Goal: Task Accomplishment & Management: Manage account settings

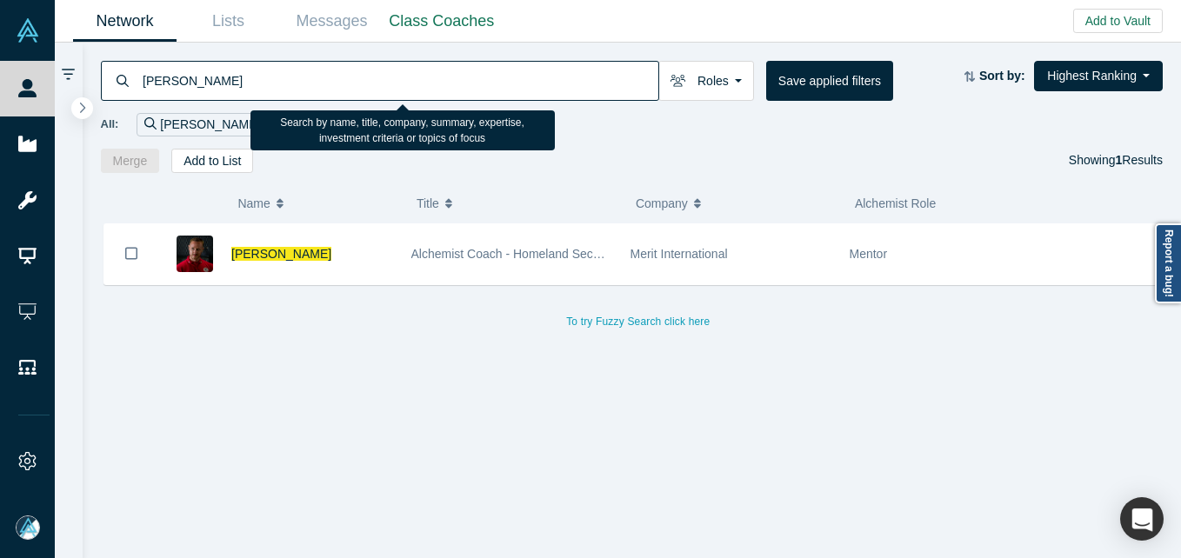
click at [298, 90] on input "[PERSON_NAME]" at bounding box center [399, 80] width 517 height 41
drag, startPoint x: 0, startPoint y: 0, endPoint x: 297, endPoint y: 90, distance: 310.6
click at [297, 90] on input "[PERSON_NAME]" at bounding box center [399, 80] width 517 height 41
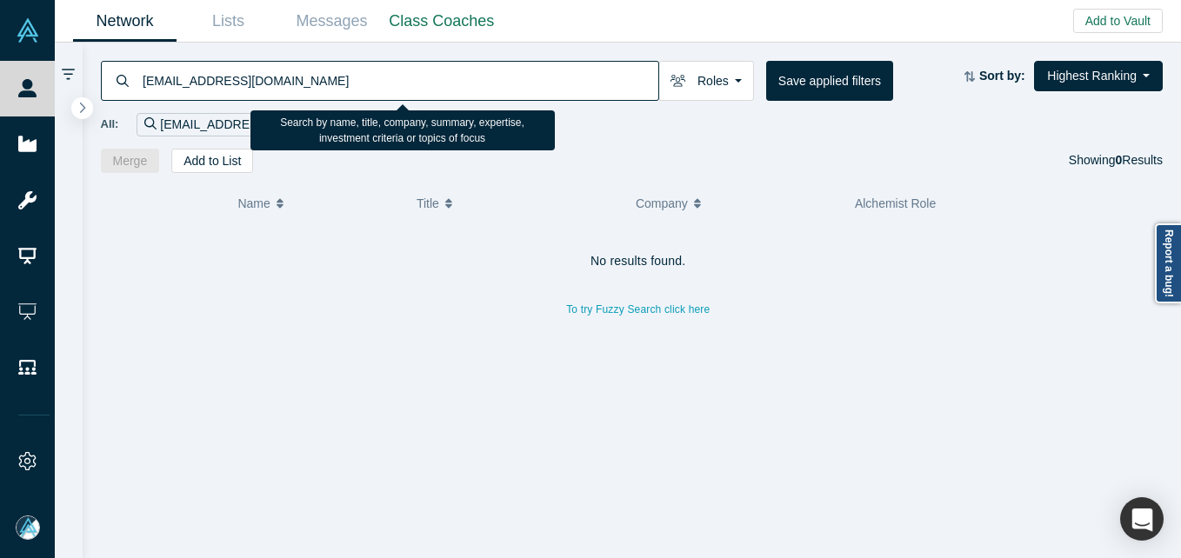
click at [329, 87] on input "[EMAIL_ADDRESS][DOMAIN_NAME]" at bounding box center [399, 80] width 517 height 41
paste input "[PERSON_NAME][EMAIL_ADDRESS][PERSON_NAME][DOMAIN_NAME]"
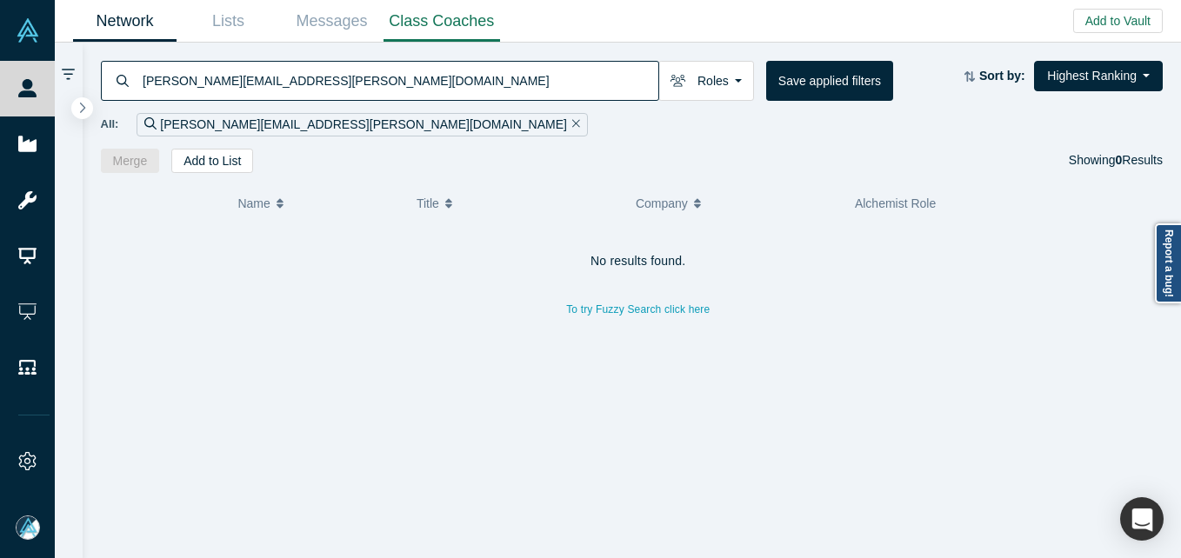
type input "[PERSON_NAME][EMAIL_ADDRESS][PERSON_NAME][DOMAIN_NAME]"
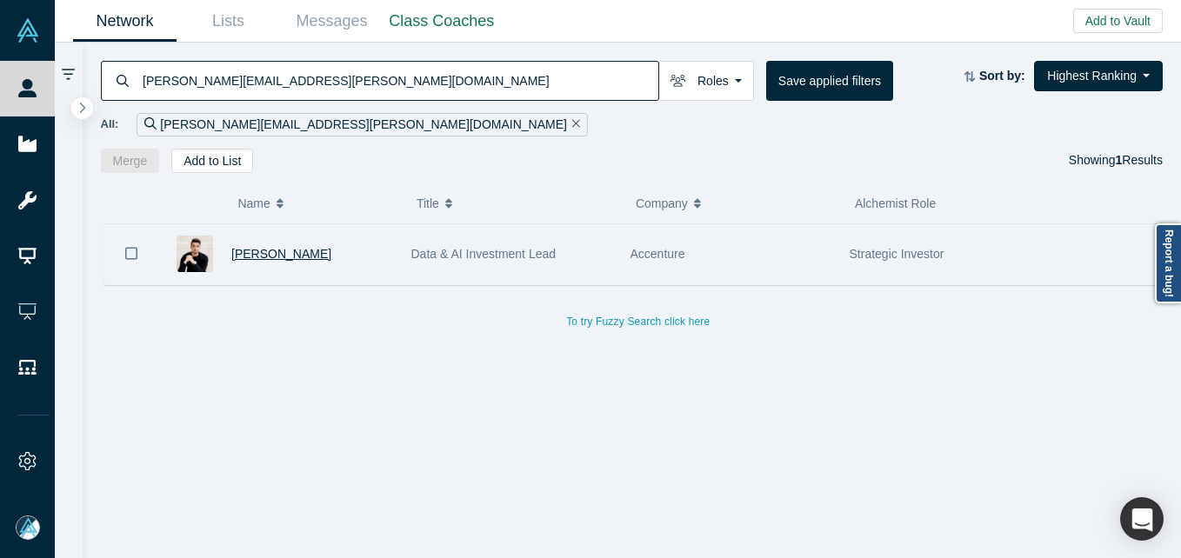
click at [268, 249] on span "[PERSON_NAME]" at bounding box center [281, 254] width 100 height 14
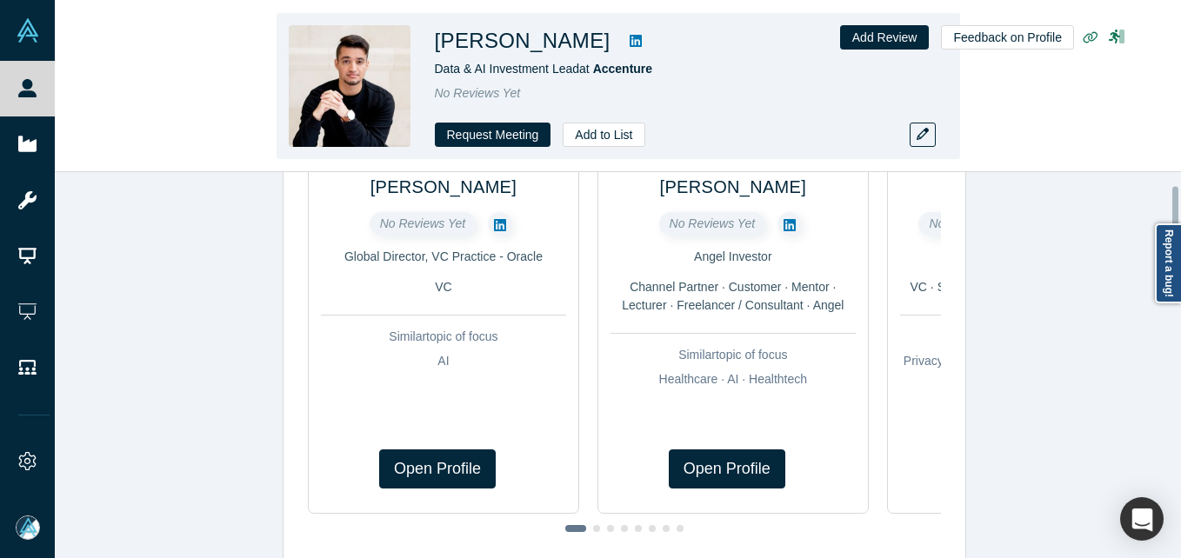
scroll to position [87, 0]
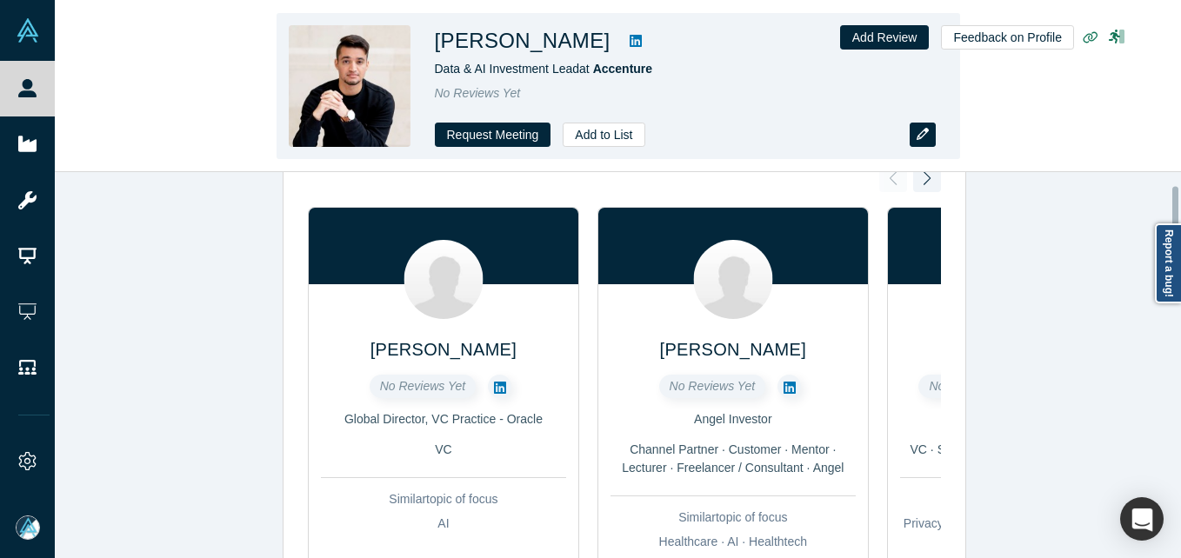
click at [921, 129] on icon "button" at bounding box center [923, 134] width 12 height 12
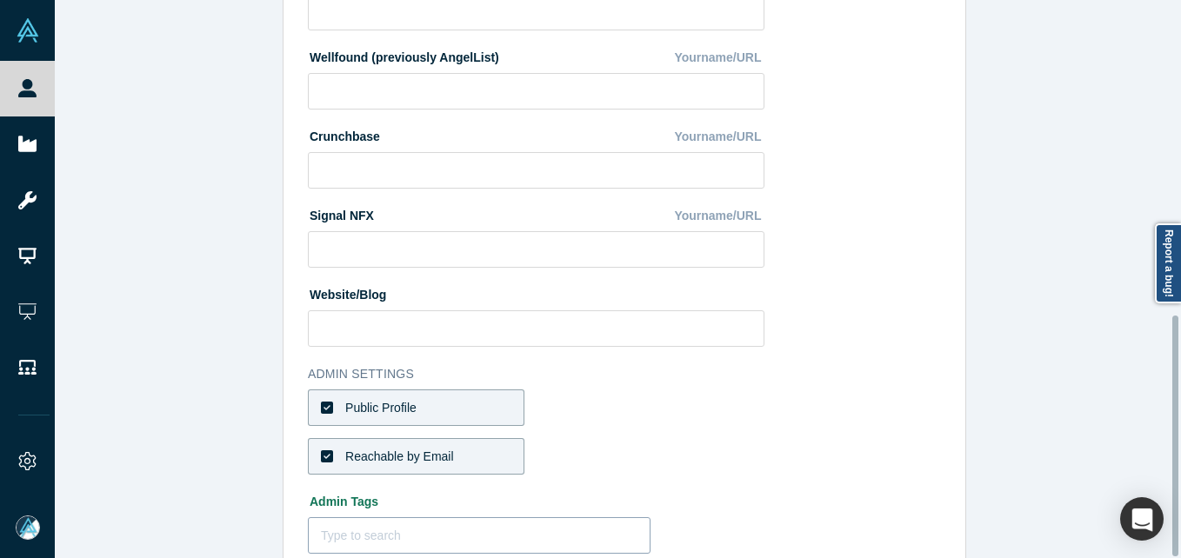
scroll to position [731, 0]
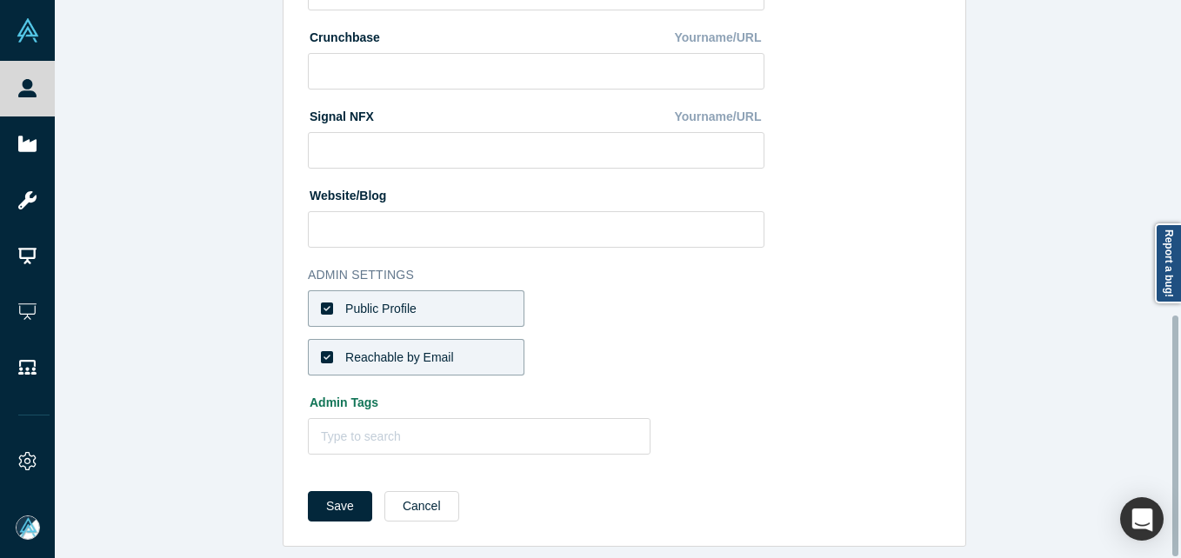
drag, startPoint x: 445, startPoint y: 296, endPoint x: 441, endPoint y: 350, distance: 55.0
click at [443, 302] on label "Public Profile" at bounding box center [416, 308] width 217 height 37
click at [0, 0] on input "Public Profile" at bounding box center [0, 0] width 0 height 0
click at [441, 350] on div "Reachable by Email" at bounding box center [399, 358] width 109 height 18
click at [0, 0] on input "Reachable by Email" at bounding box center [0, 0] width 0 height 0
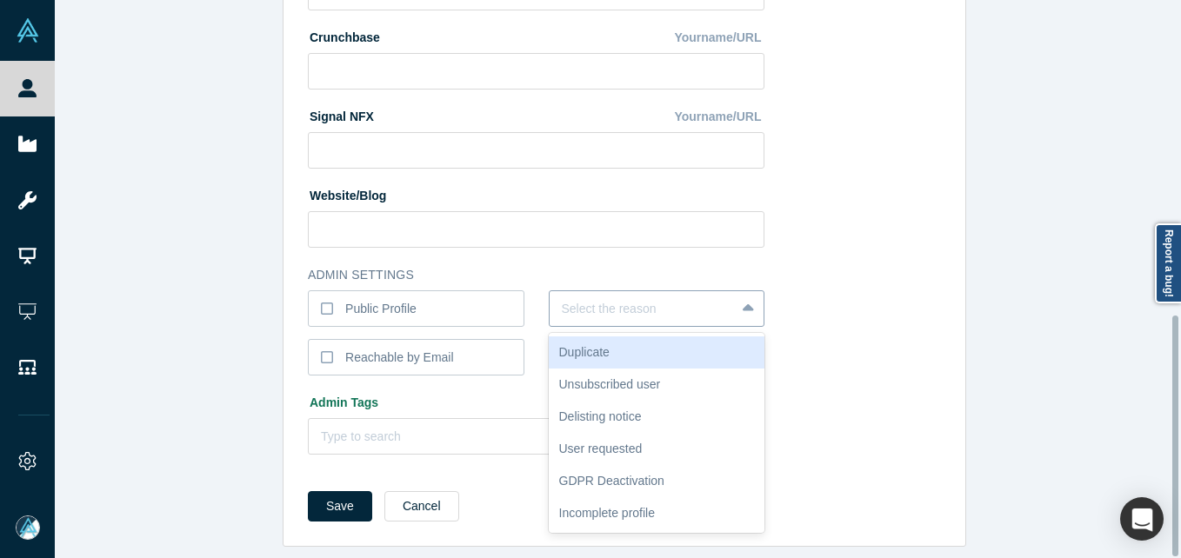
click at [628, 298] on div at bounding box center [643, 309] width 162 height 22
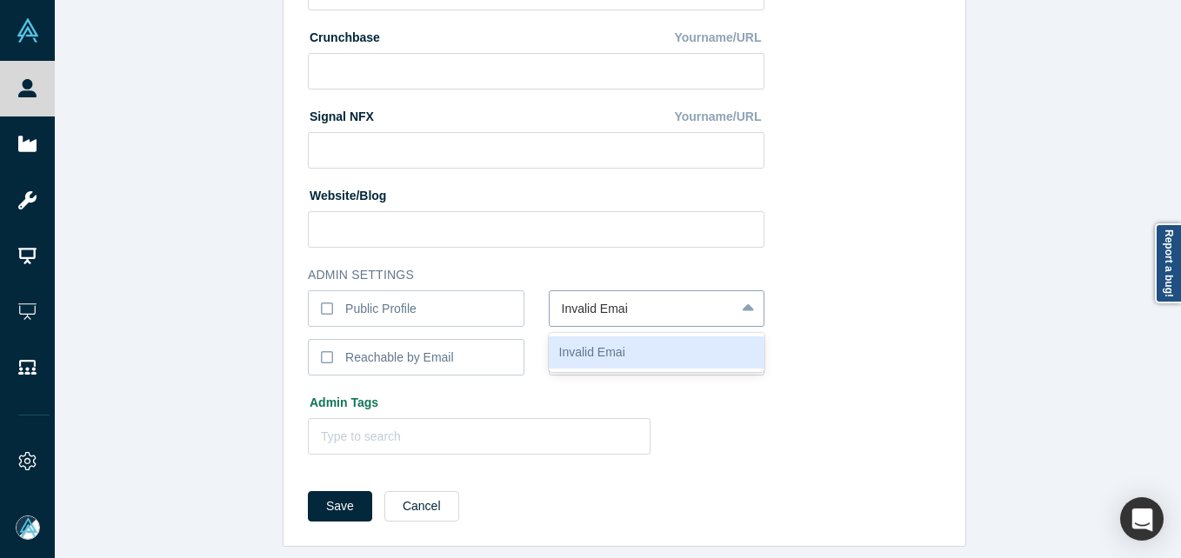
type input "Invalid Email"
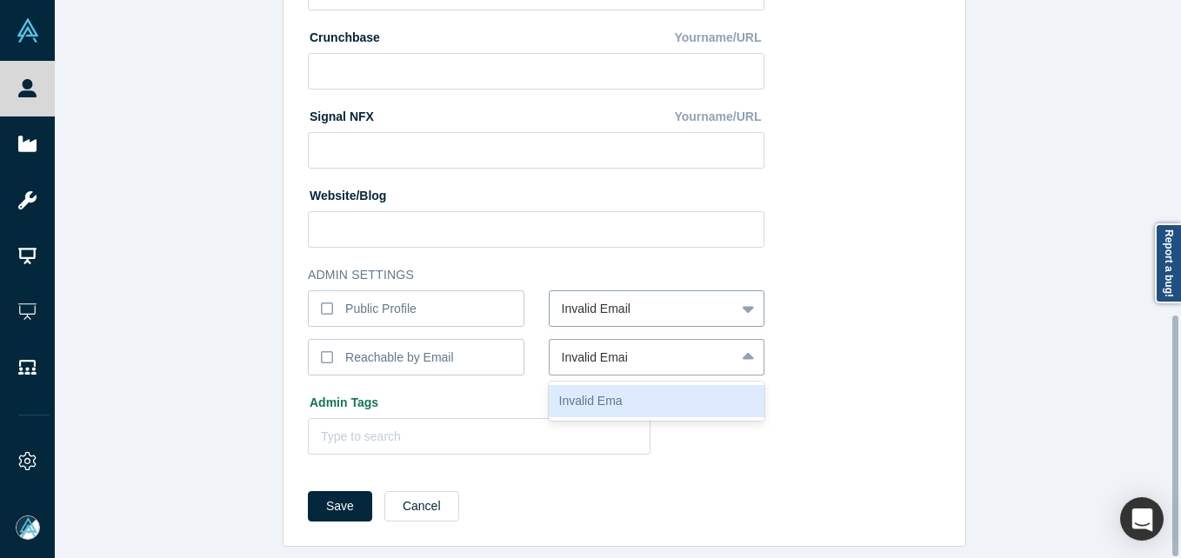
type input "Invalid Email"
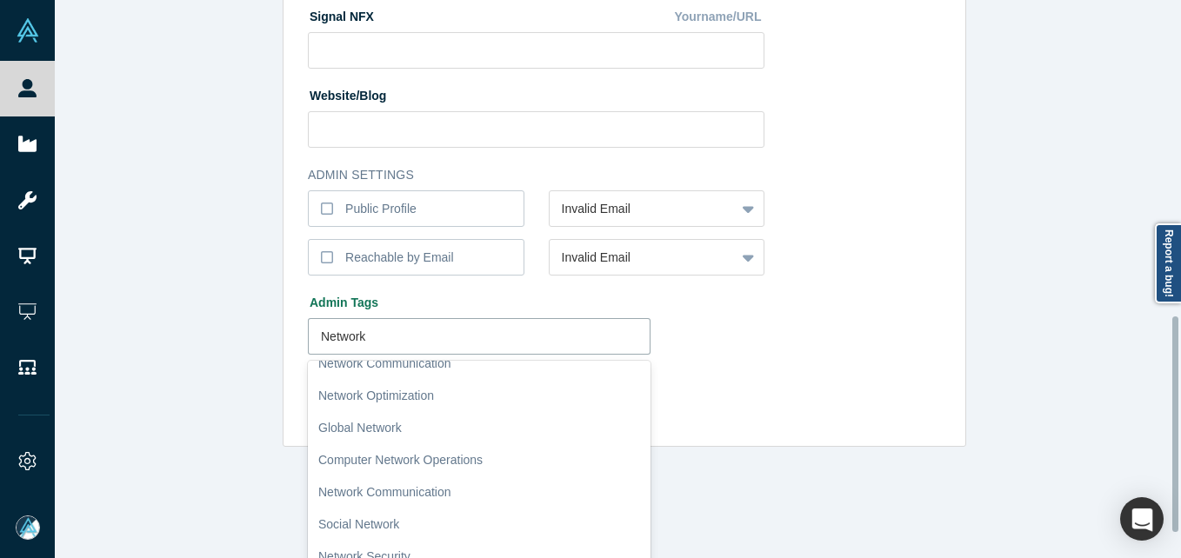
scroll to position [390, 0]
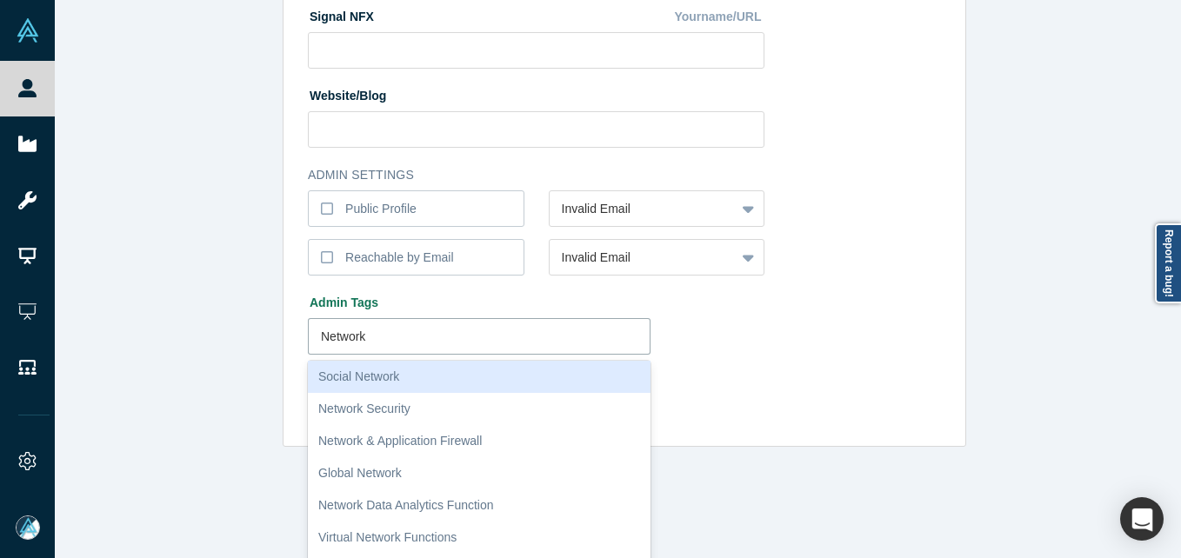
type input "Network"
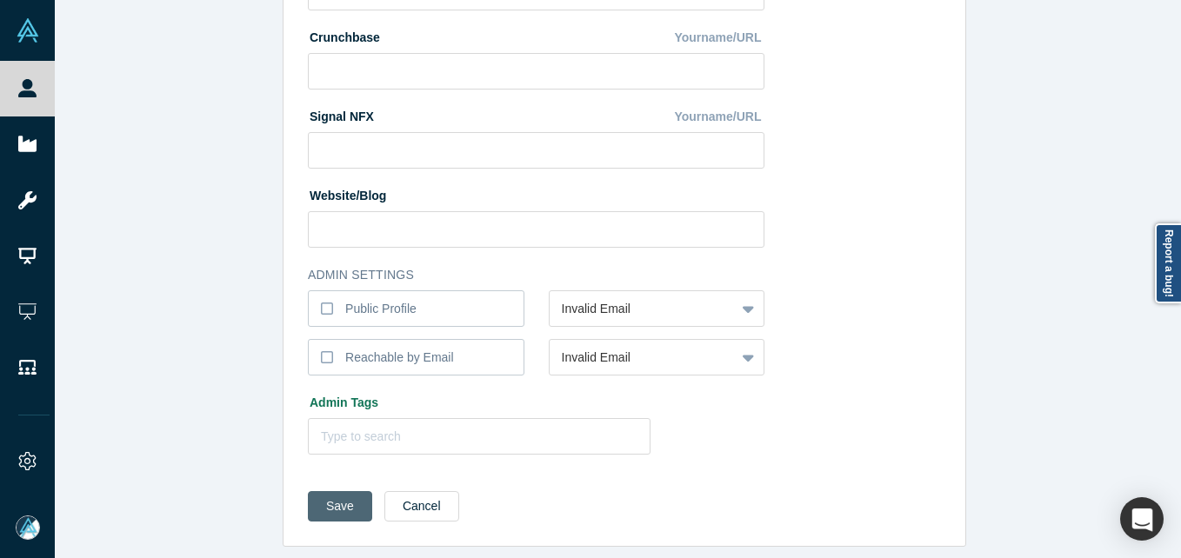
click at [329, 491] on button "Save" at bounding box center [340, 506] width 64 height 30
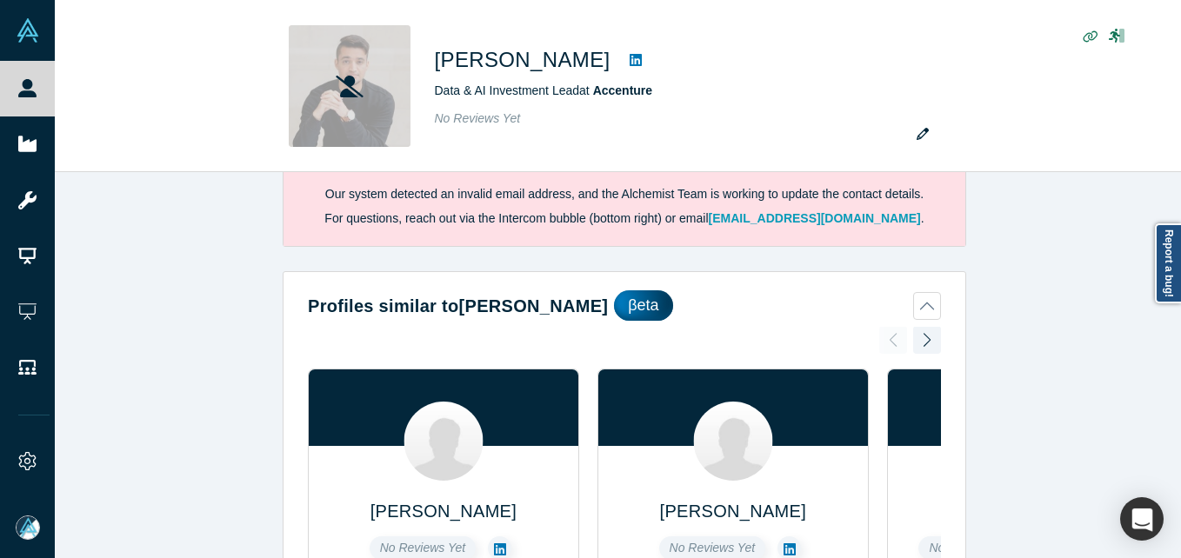
scroll to position [0, 0]
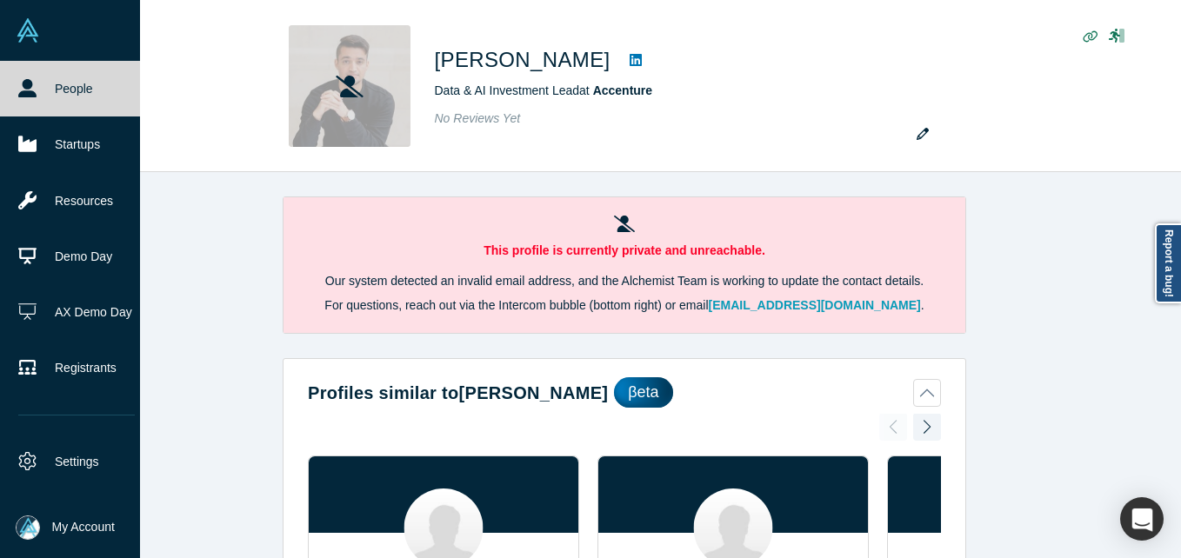
click at [13, 91] on link "People" at bounding box center [76, 89] width 153 height 56
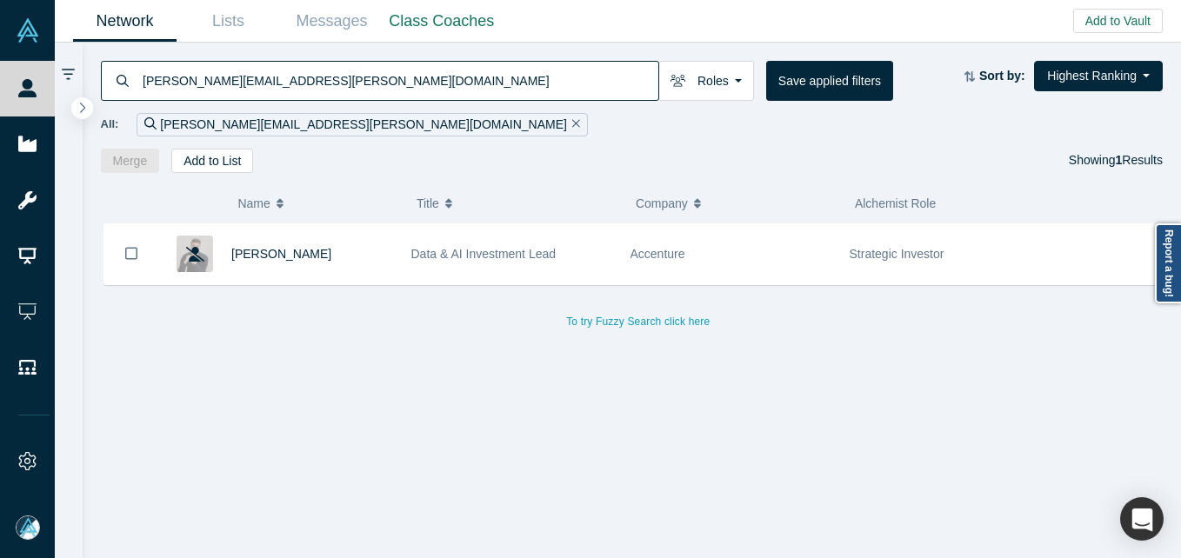
click at [352, 83] on input "[PERSON_NAME][EMAIL_ADDRESS][PERSON_NAME][DOMAIN_NAME]" at bounding box center [399, 80] width 517 height 41
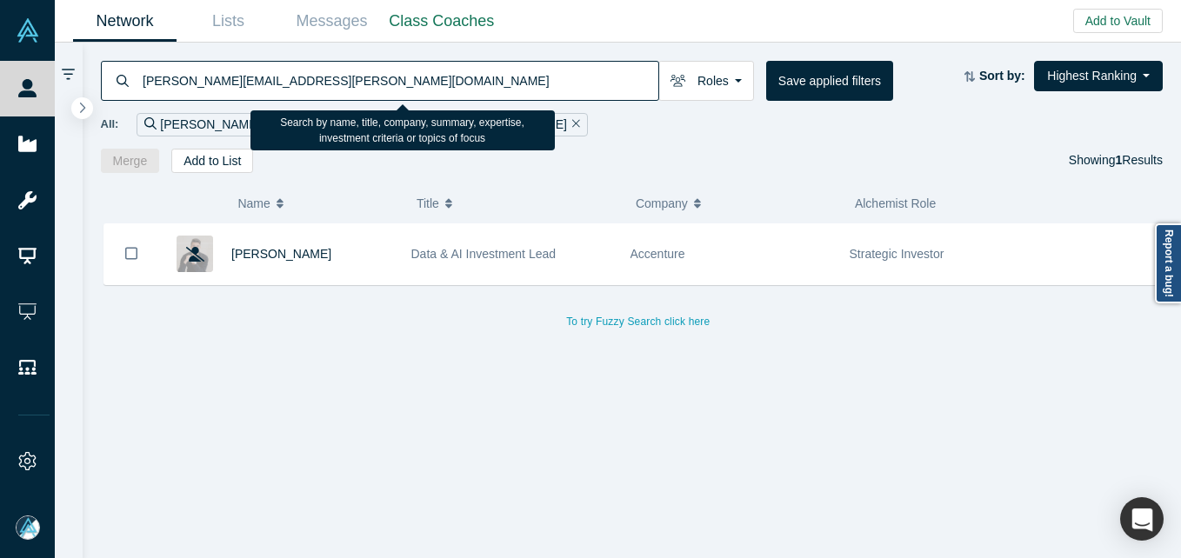
click at [352, 83] on input "[PERSON_NAME][EMAIL_ADDRESS][PERSON_NAME][DOMAIN_NAME]" at bounding box center [399, 80] width 517 height 41
paste input "[EMAIL_ADDRESS][PERSON_NAME][DOMAIN_NAME]"
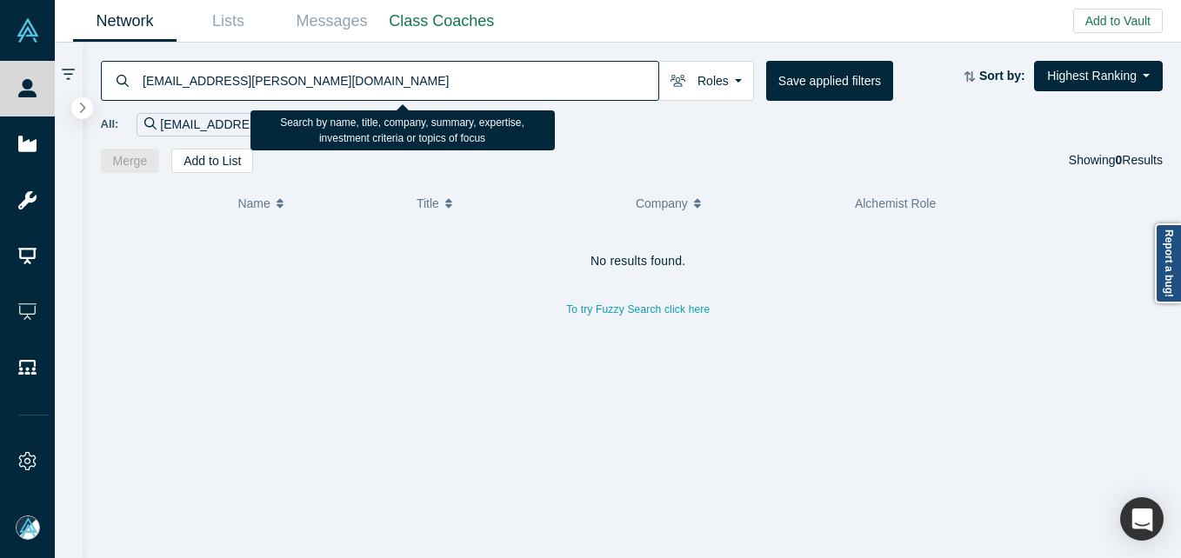
click at [357, 70] on input "[EMAIL_ADDRESS][PERSON_NAME][DOMAIN_NAME]" at bounding box center [399, 80] width 517 height 41
paste input "[EMAIL_ADDRESS][PERSON_NAME][DOMAIN_NAME]"
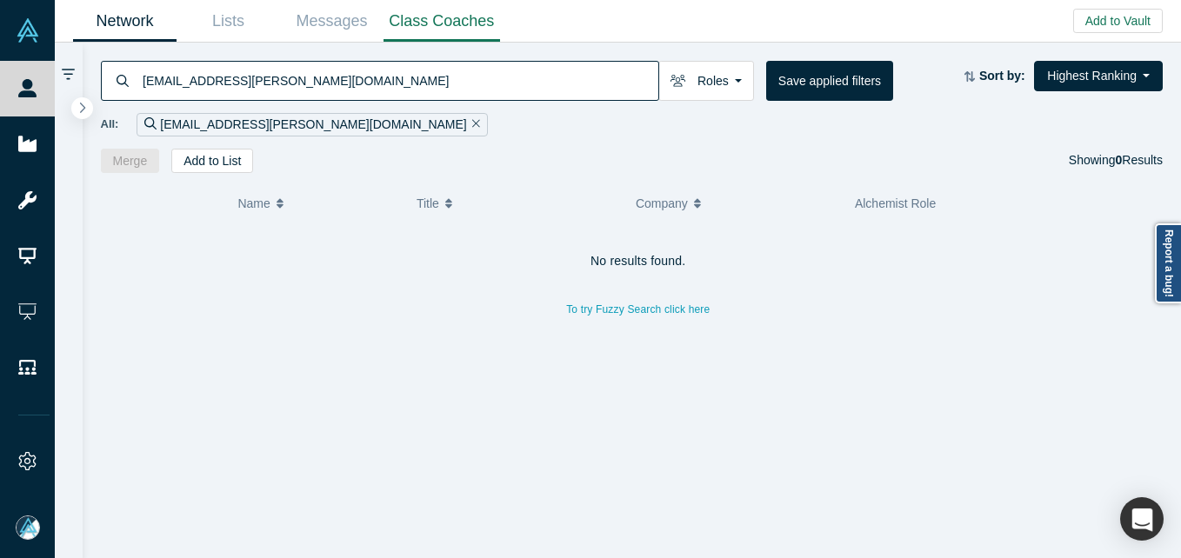
type input "[EMAIL_ADDRESS][PERSON_NAME][DOMAIN_NAME]"
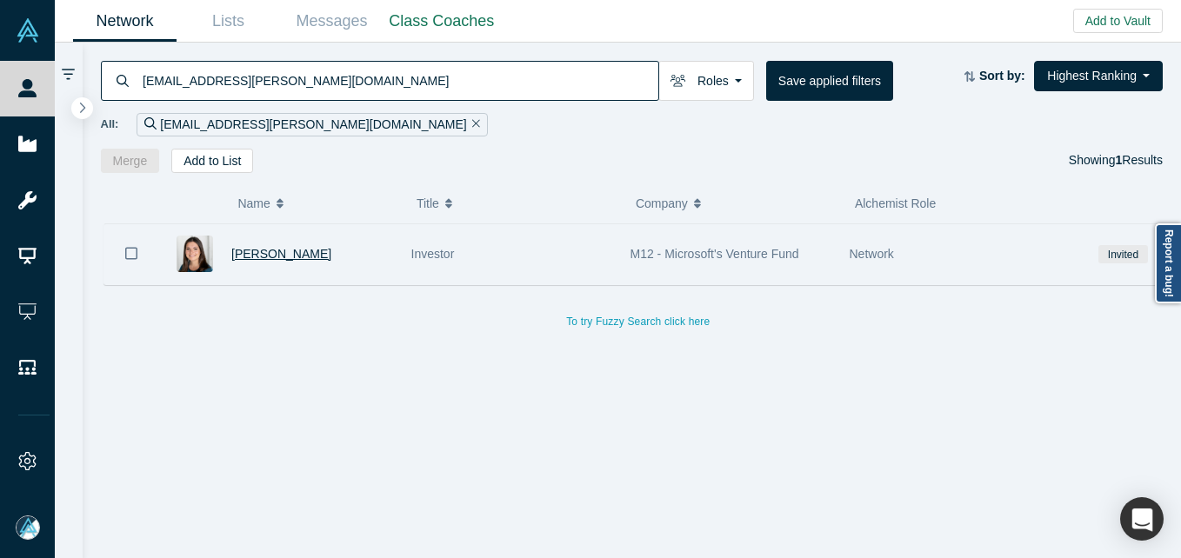
click at [265, 259] on span "[PERSON_NAME]" at bounding box center [281, 254] width 100 height 14
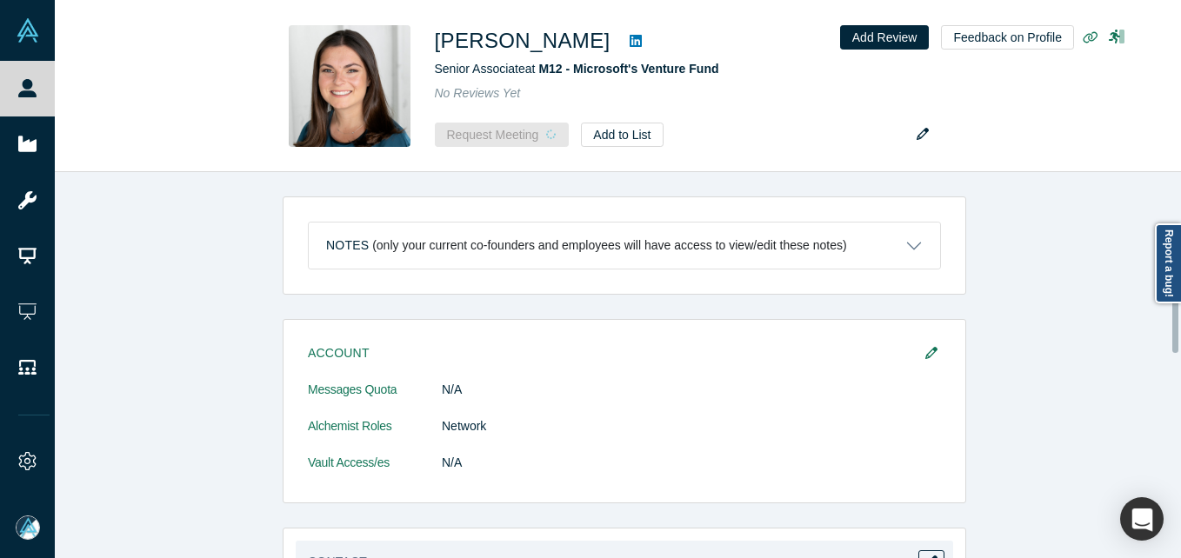
scroll to position [261, 0]
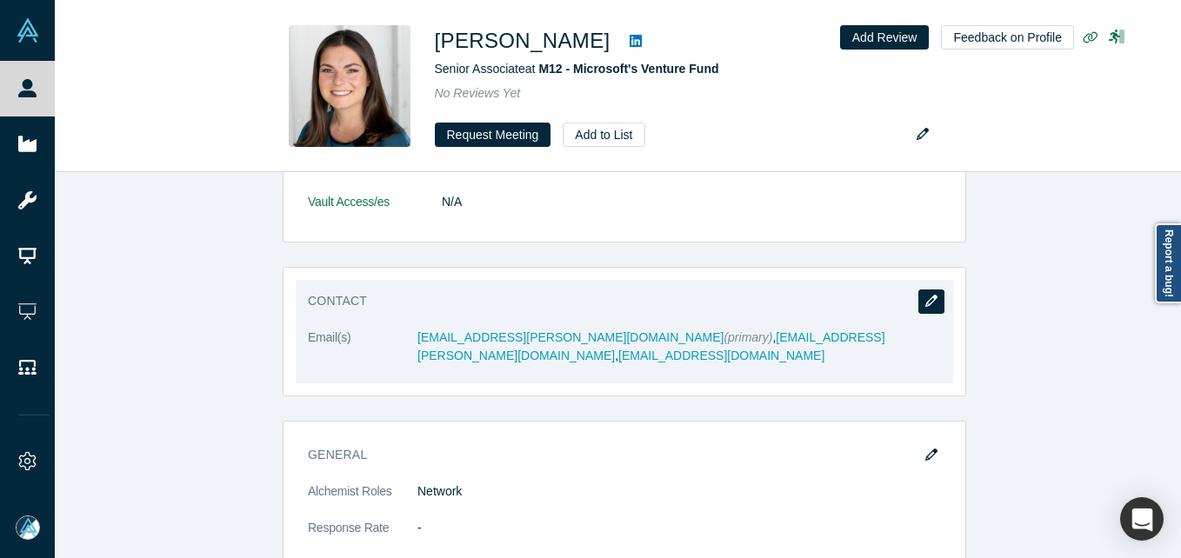
click at [918, 299] on button "button" at bounding box center [931, 302] width 26 height 24
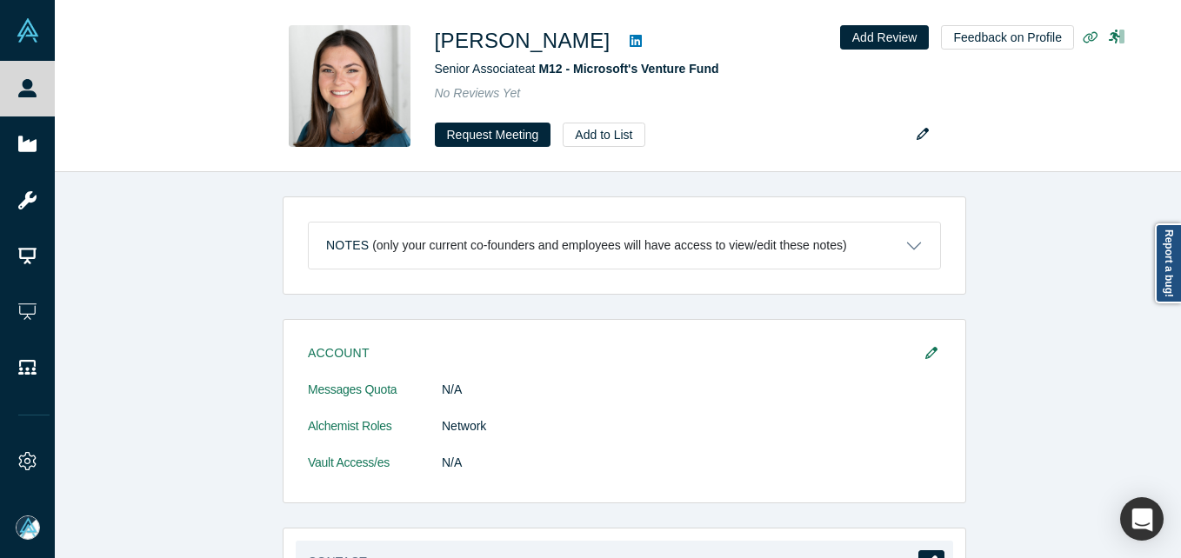
select select "US"
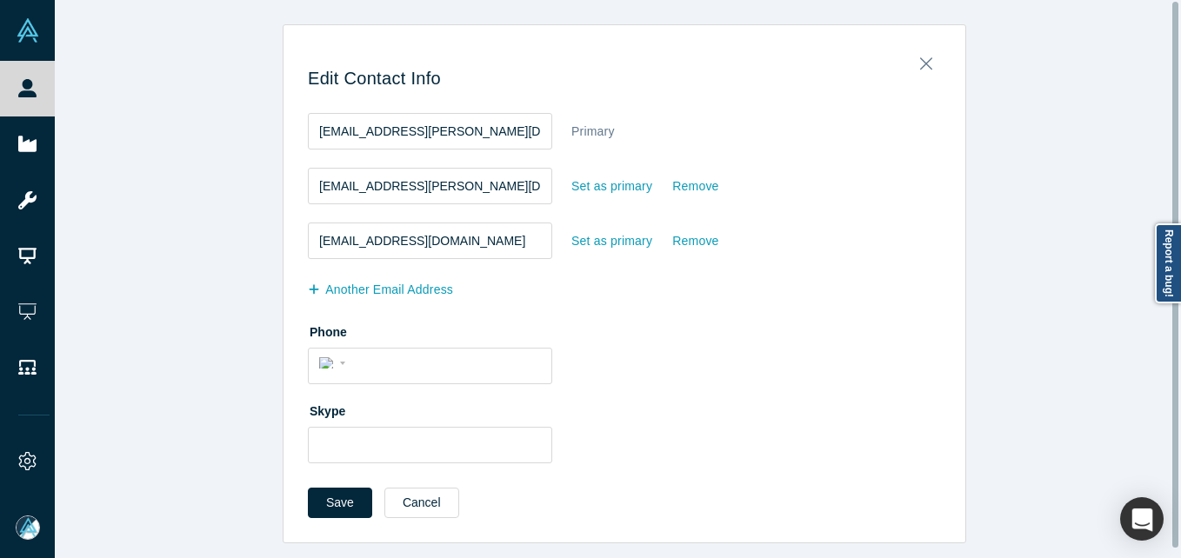
click at [688, 260] on fieldset "[EMAIL_ADDRESS][DOMAIN_NAME] Set as primary Remove" at bounding box center [624, 250] width 633 height 55
click at [617, 220] on fieldset "[EMAIL_ADDRESS][PERSON_NAME][DOMAIN_NAME] Set as primary Remove" at bounding box center [624, 195] width 633 height 55
click at [617, 228] on div "Set as primary" at bounding box center [612, 241] width 83 height 30
click at [0, 0] on input "Set as primary" at bounding box center [0, 0] width 0 height 0
drag, startPoint x: 336, startPoint y: 497, endPoint x: 198, endPoint y: 506, distance: 137.7
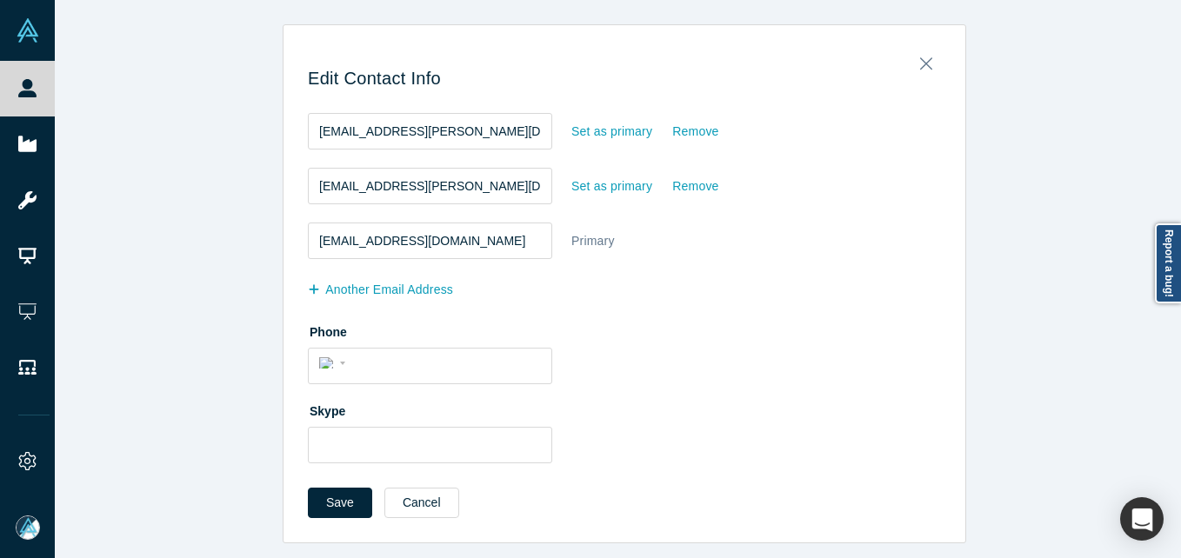
click at [198, 506] on div "Edit Contact Info [EMAIL_ADDRESS][PERSON_NAME][DOMAIN_NAME] Set as primary Remo…" at bounding box center [624, 283] width 1139 height 519
drag, startPoint x: 428, startPoint y: 238, endPoint x: 88, endPoint y: 244, distance: 340.1
click at [89, 242] on div "Edit Contact Info [EMAIL_ADDRESS][PERSON_NAME][DOMAIN_NAME] Set as primary Remo…" at bounding box center [624, 283] width 1139 height 519
click at [322, 497] on button "Save" at bounding box center [340, 503] width 64 height 30
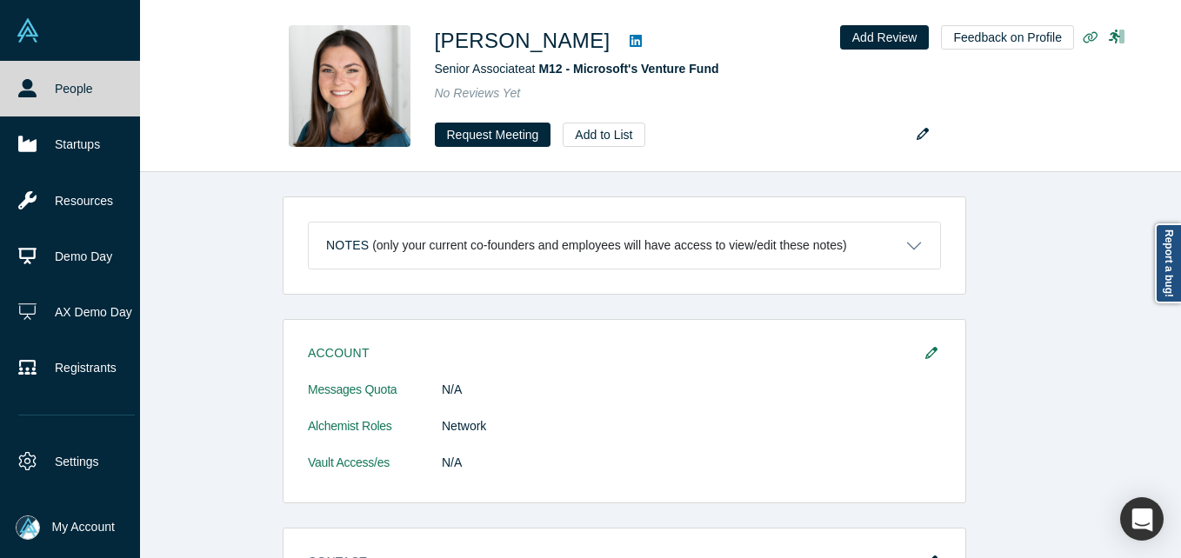
click at [50, 103] on link "People" at bounding box center [76, 89] width 153 height 56
